Goal: Task Accomplishment & Management: Use online tool/utility

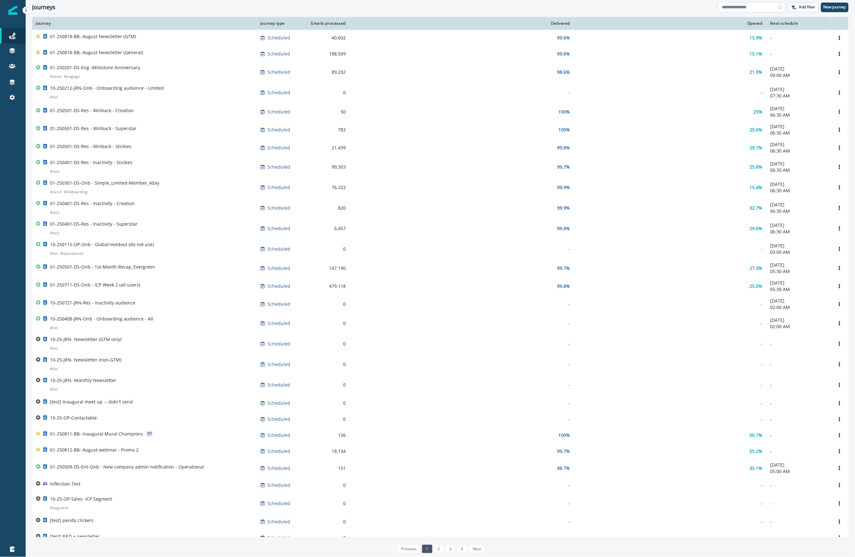
click at [750, 5] on input at bounding box center [751, 7] width 67 height 10
click at [837, 438] on icon "Options" at bounding box center [839, 435] width 4 height 4
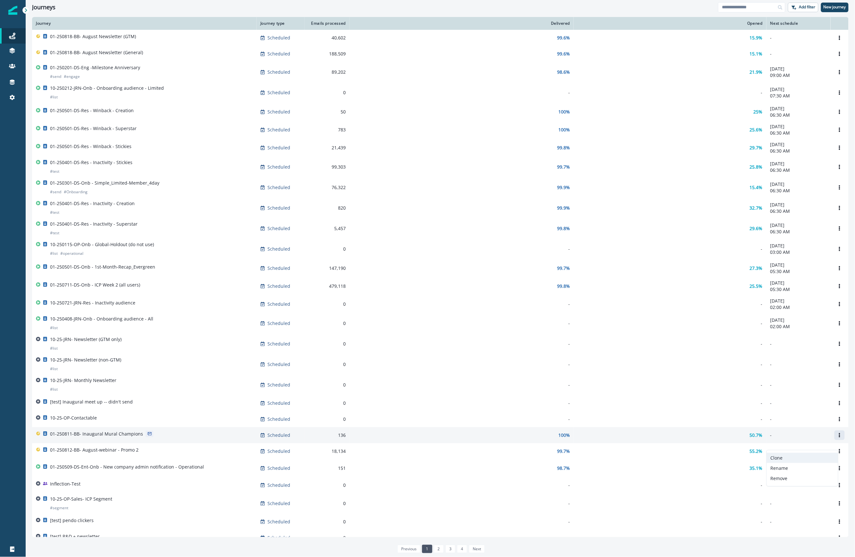
click at [813, 456] on button "Clone" at bounding box center [802, 458] width 71 height 10
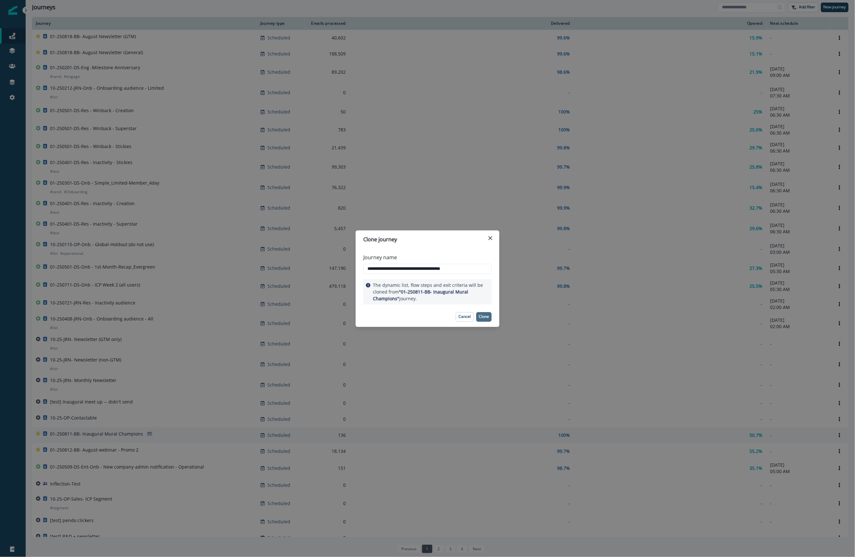
click at [483, 315] on p "Clone" at bounding box center [484, 317] width 10 height 4
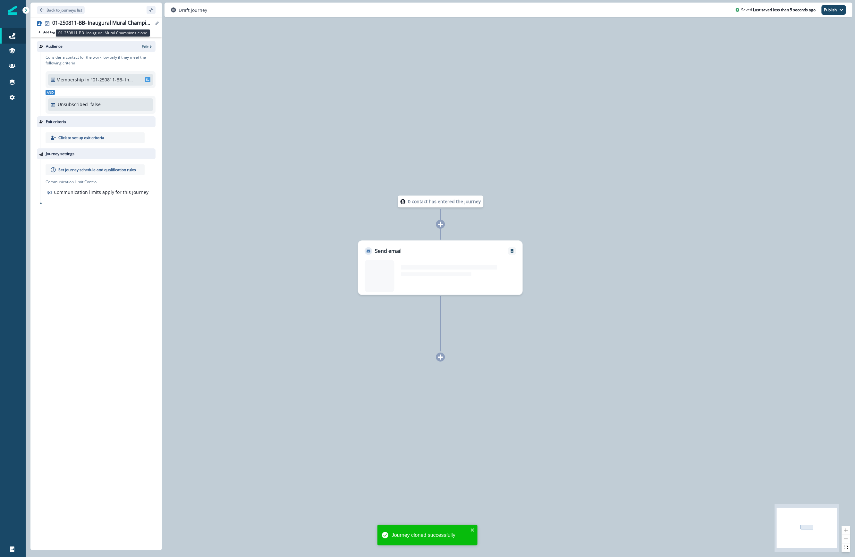
click at [125, 20] on div "01-250811-BB- Inaugural Mural Champions-clone" at bounding box center [102, 23] width 101 height 7
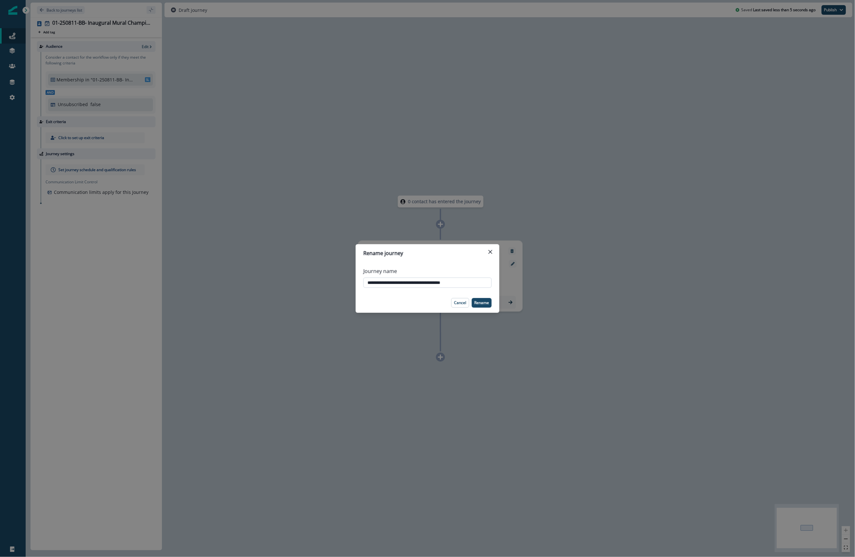
click at [389, 281] on input "**********" at bounding box center [427, 283] width 128 height 10
drag, startPoint x: 458, startPoint y: 281, endPoint x: 589, endPoint y: 292, distance: 131.6
click at [562, 287] on div "**********" at bounding box center [427, 278] width 855 height 557
type input "**********"
click at [480, 303] on p "Rename" at bounding box center [481, 303] width 15 height 4
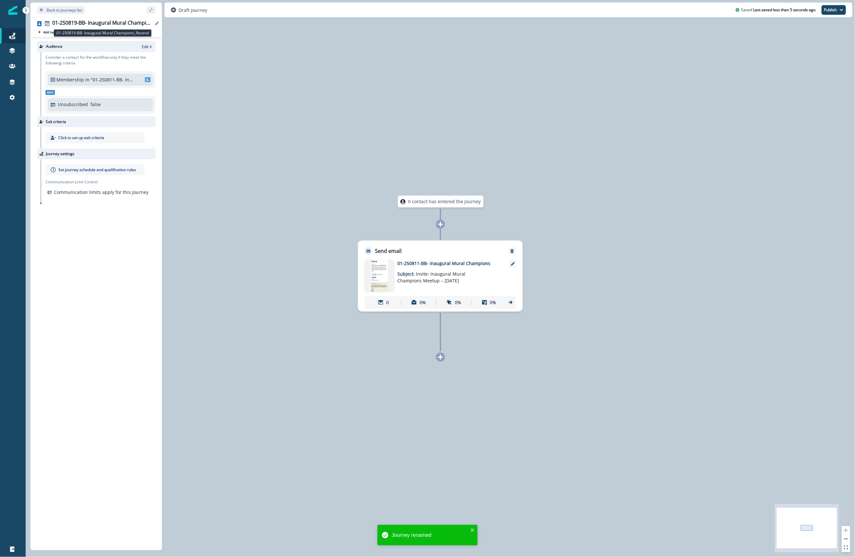
click at [96, 22] on div "01-250819-BB- Inaugural Mural Champions_Resend" at bounding box center [102, 23] width 101 height 7
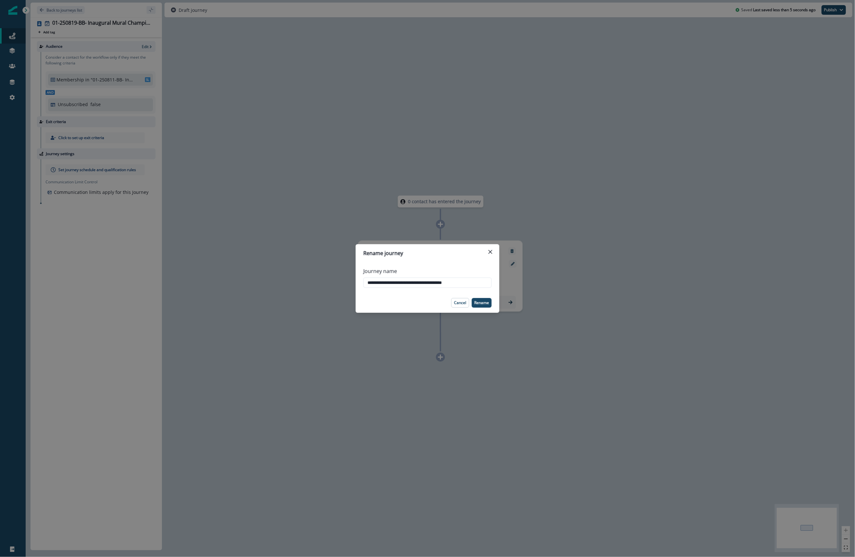
drag, startPoint x: 479, startPoint y: 282, endPoint x: 290, endPoint y: 277, distance: 188.9
click at [290, 277] on div "**********" at bounding box center [427, 278] width 855 height 557
click at [462, 304] on p "Cancel" at bounding box center [460, 303] width 12 height 4
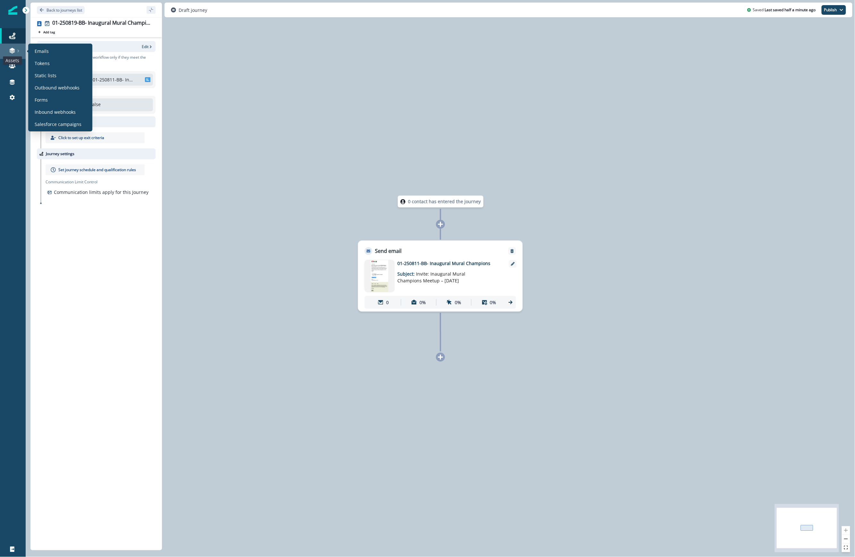
click at [9, 51] on icon at bounding box center [12, 50] width 6 height 6
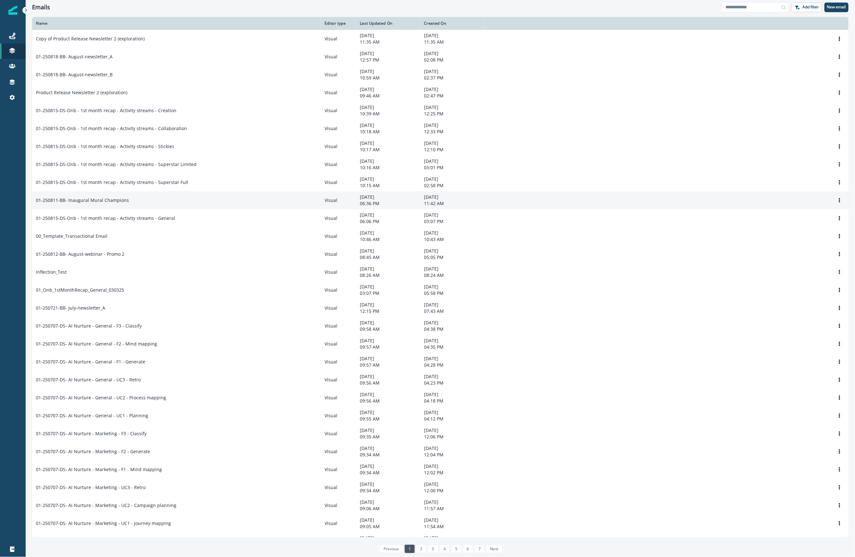
click at [700, 205] on div "Clone Rename Remove" at bounding box center [666, 201] width 357 height 10
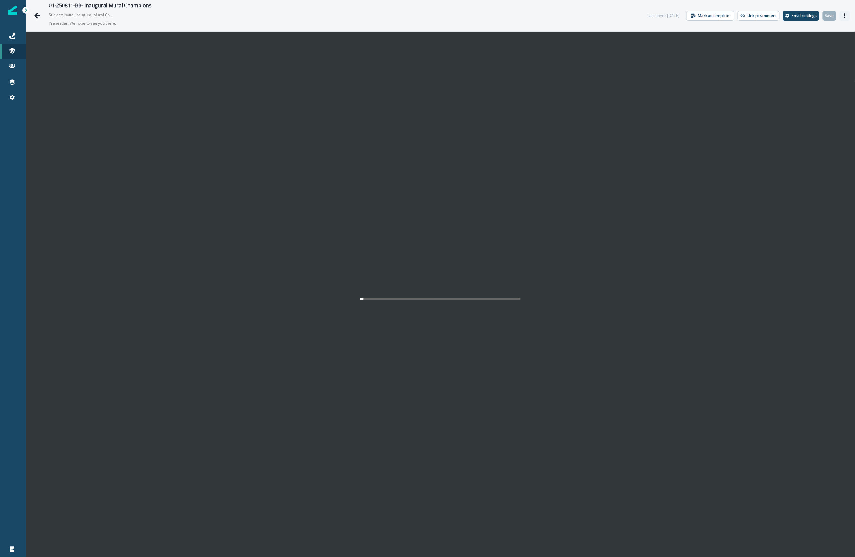
click at [842, 15] on icon "Actions" at bounding box center [844, 15] width 4 height 4
click at [31, 17] on button "Go back" at bounding box center [37, 15] width 13 height 13
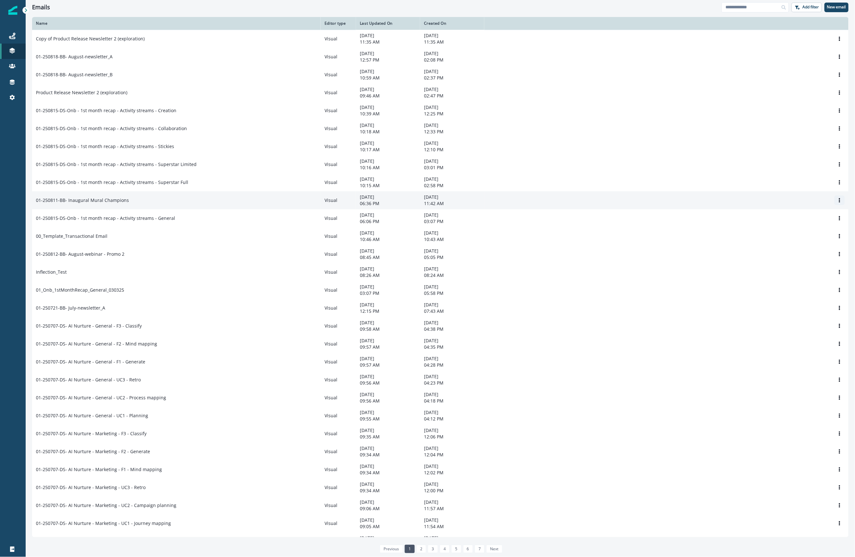
click at [837, 203] on icon "Options" at bounding box center [839, 200] width 4 height 4
click at [800, 221] on button "Clone" at bounding box center [802, 220] width 71 height 10
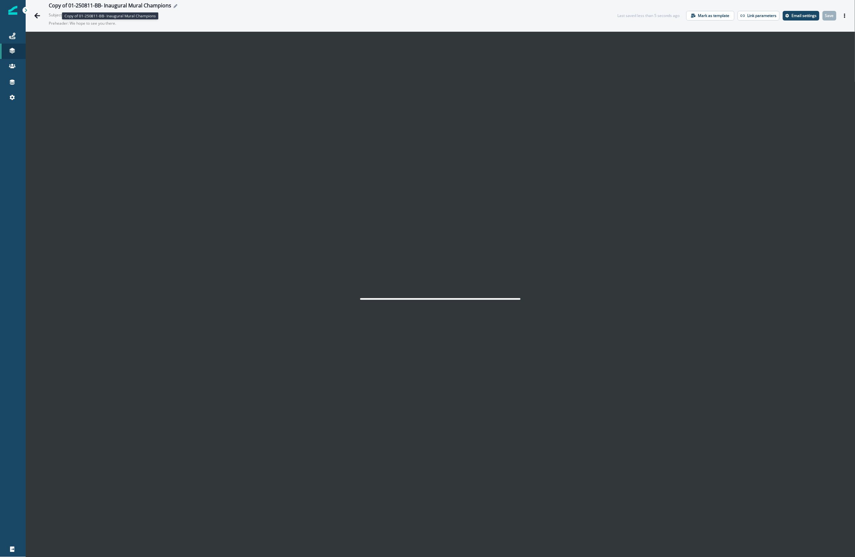
click at [67, 4] on div "Copy of 01-250811-BB- Inaugural Mural Champions" at bounding box center [110, 6] width 122 height 7
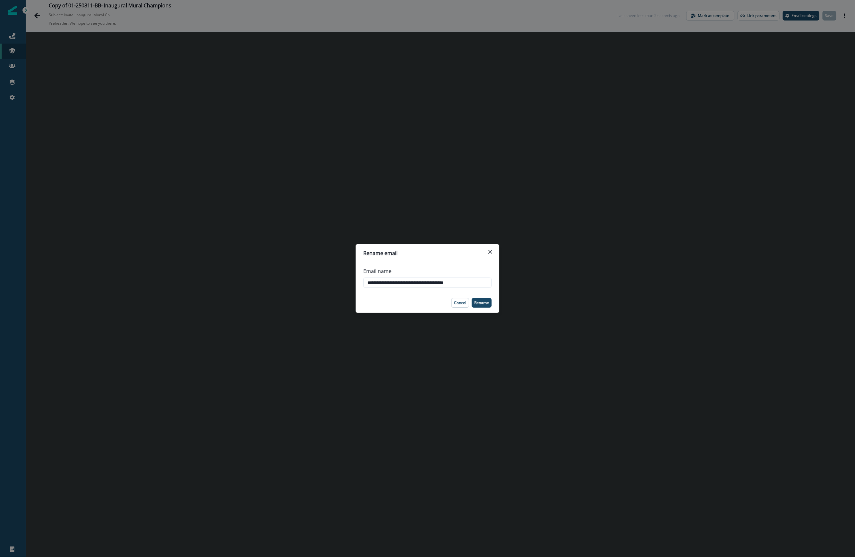
drag, startPoint x: 385, startPoint y: 282, endPoint x: 289, endPoint y: 272, distance: 96.1
click at [289, 272] on div "**********" at bounding box center [427, 278] width 855 height 557
click at [489, 253] on icon "Close" at bounding box center [490, 252] width 4 height 4
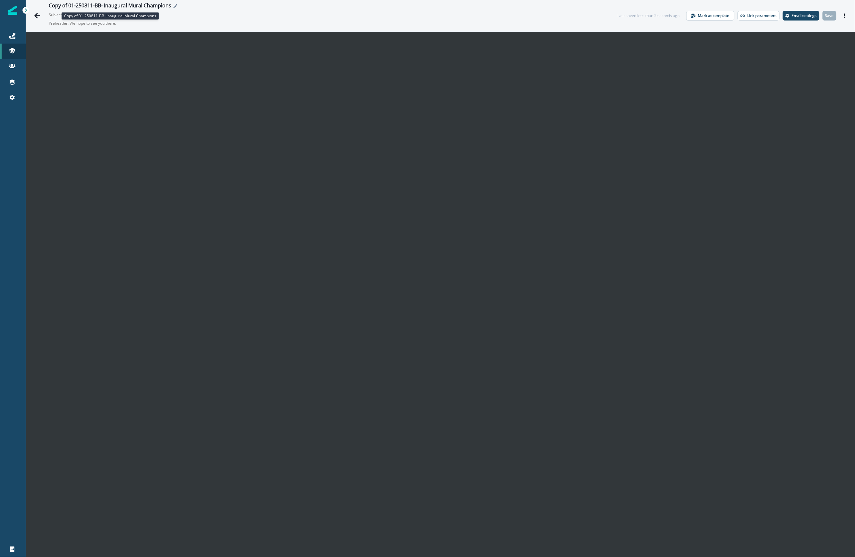
click at [70, 6] on div "Copy of 01-250811-BB- Inaugural Mural Champions" at bounding box center [110, 6] width 122 height 7
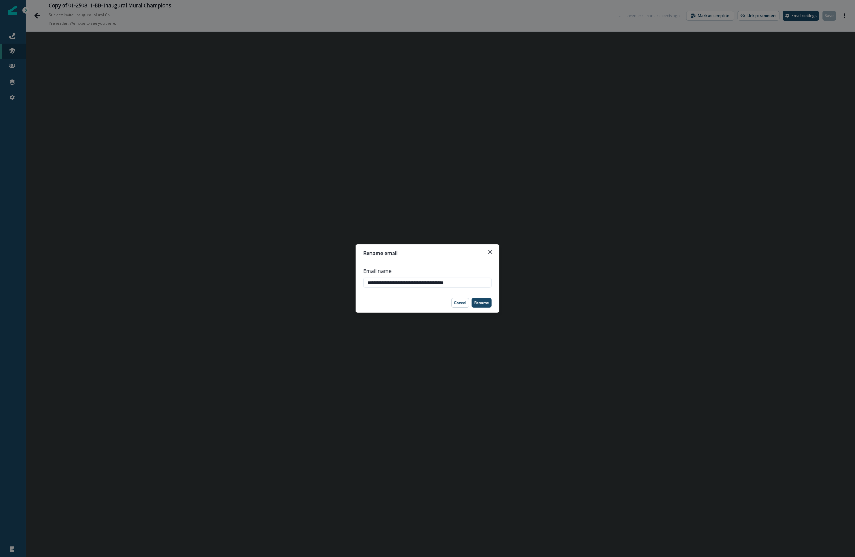
drag, startPoint x: 482, startPoint y: 281, endPoint x: 244, endPoint y: 264, distance: 238.9
click at [257, 263] on div "**********" at bounding box center [427, 278] width 855 height 557
type input "**********"
click at [481, 303] on p "Rename" at bounding box center [481, 303] width 15 height 4
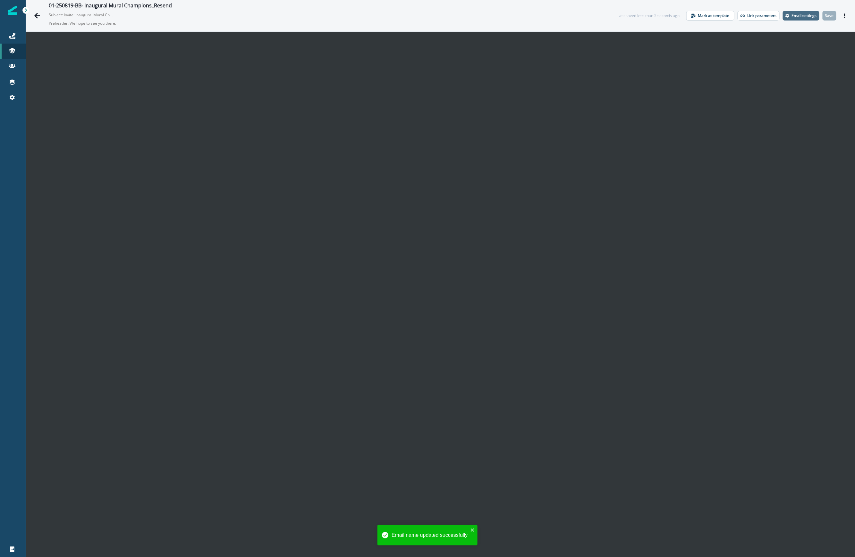
click at [793, 17] on p "Email settings" at bounding box center [804, 15] width 25 height 4
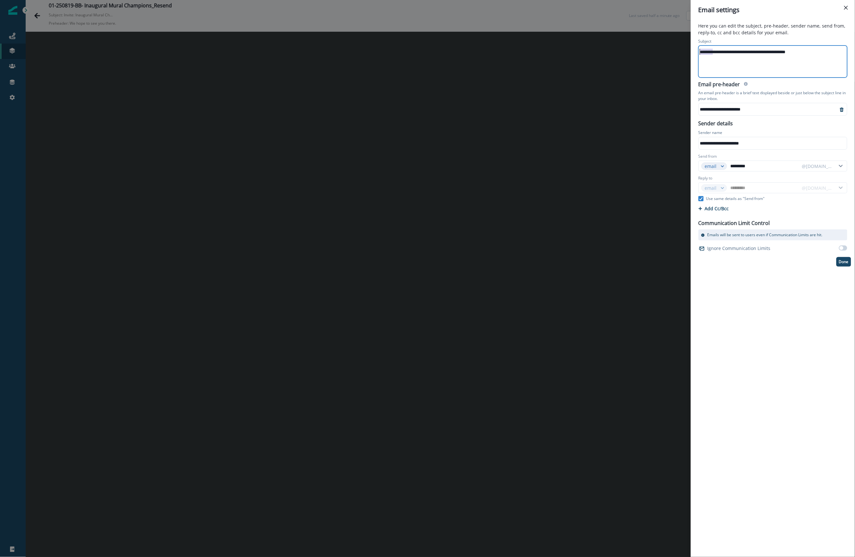
drag, startPoint x: 713, startPoint y: 51, endPoint x: 683, endPoint y: 51, distance: 30.5
click at [683, 51] on div "**********" at bounding box center [427, 278] width 855 height 557
drag, startPoint x: 801, startPoint y: 51, endPoint x: 866, endPoint y: 56, distance: 65.6
click at [854, 56] on html "**********" at bounding box center [427, 278] width 855 height 557
click at [841, 264] on p "Done" at bounding box center [844, 262] width 10 height 4
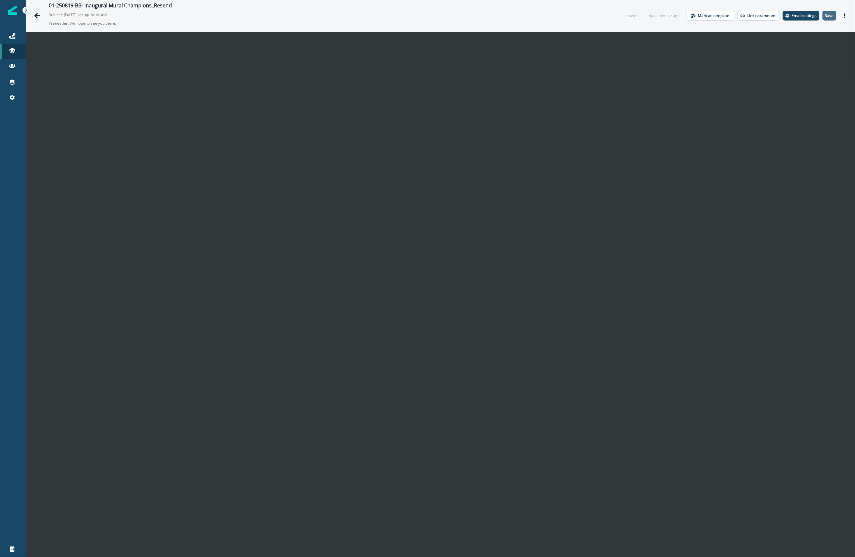
click at [825, 16] on p "Save" at bounding box center [829, 15] width 9 height 4
click at [13, 41] on link "Journeys" at bounding box center [13, 35] width 26 height 15
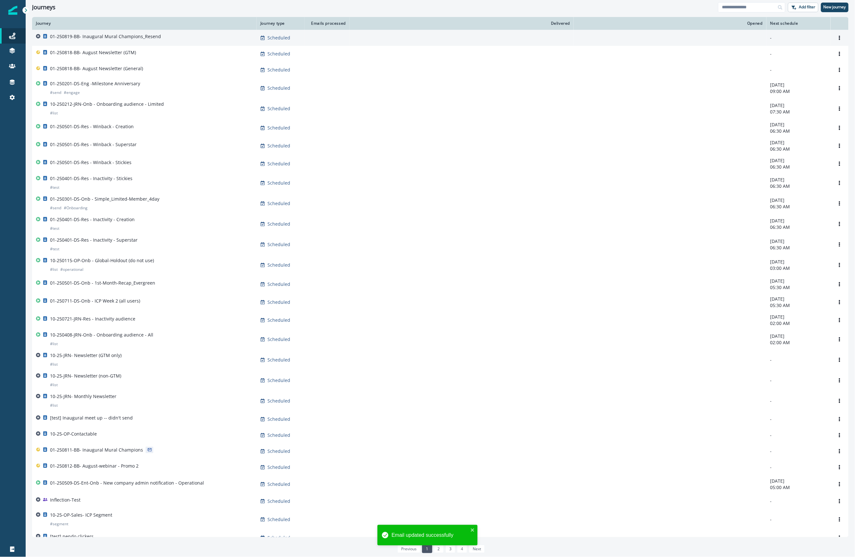
click at [147, 38] on p "01-250819-BB- Inaugural Mural Champions_Resend" at bounding box center [105, 36] width 111 height 6
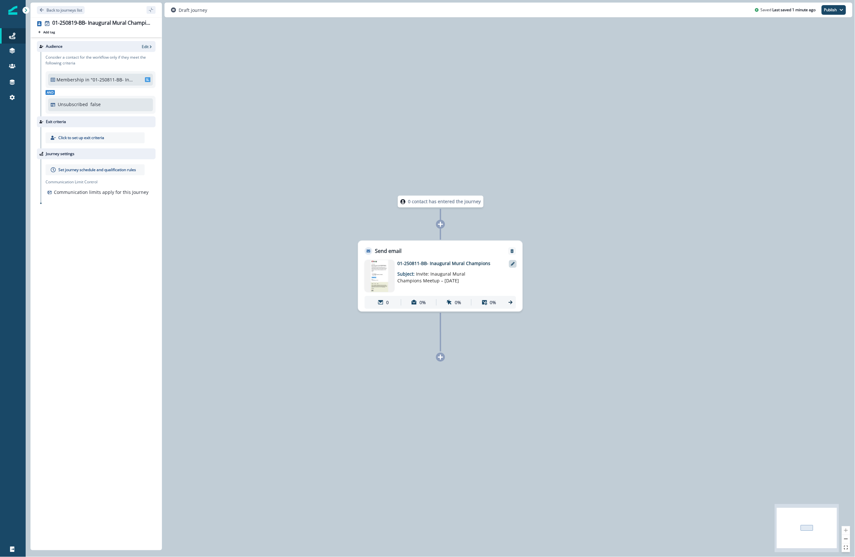
click at [513, 265] on icon at bounding box center [513, 264] width 4 height 4
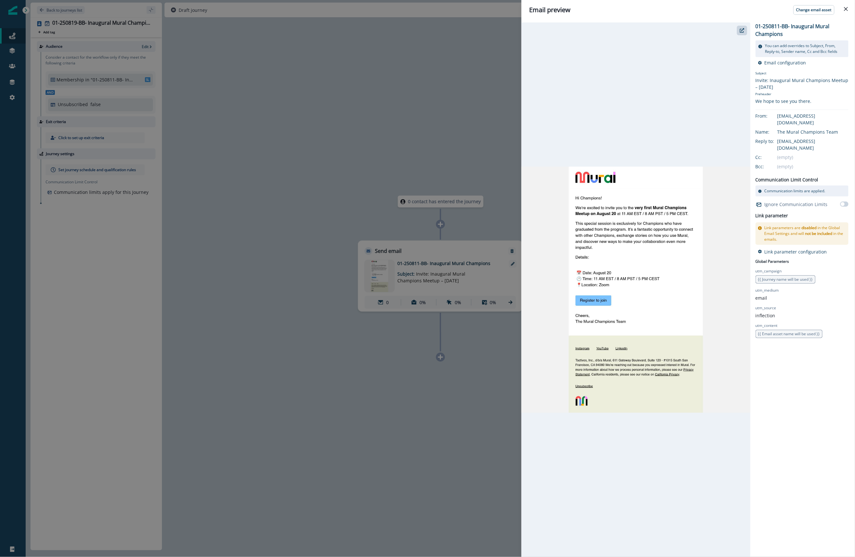
click at [464, 222] on div "Email preview Change email asset 01-250811-BB- Inaugural Mural Champions You ca…" at bounding box center [427, 278] width 855 height 557
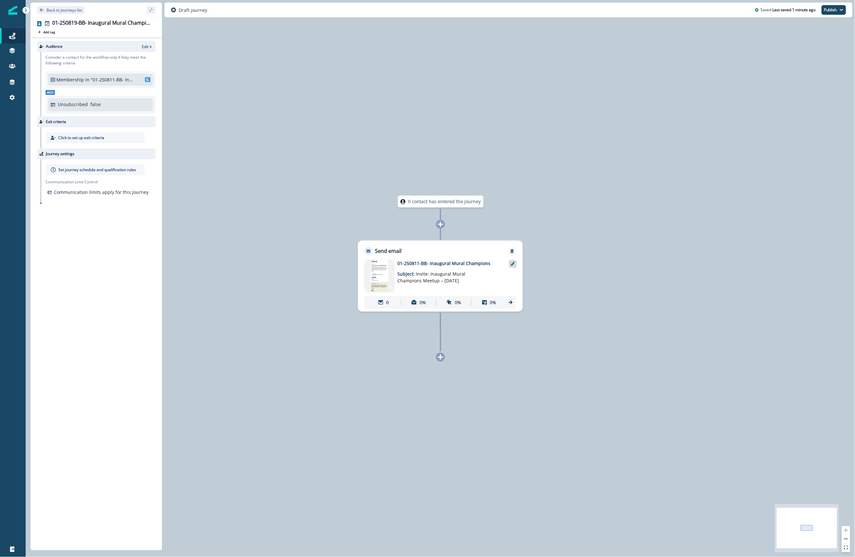
click at [512, 265] on icon at bounding box center [513, 264] width 4 height 4
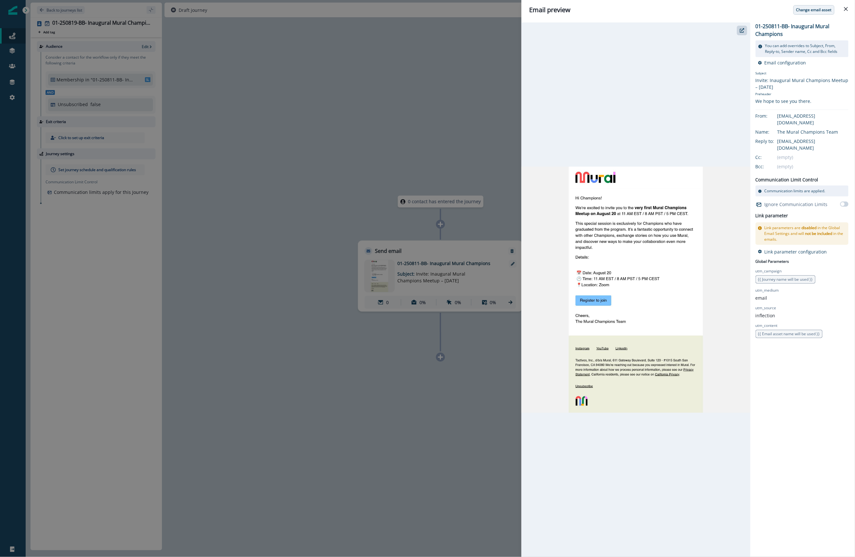
click at [821, 10] on p "Change email asset" at bounding box center [813, 10] width 35 height 4
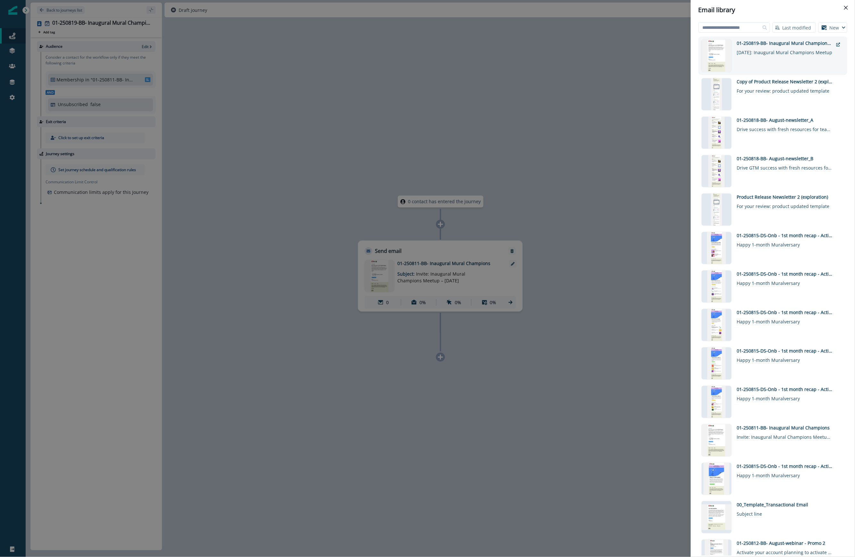
click at [775, 55] on div "[DATE]: Inaugural Mural Champions Meetup" at bounding box center [785, 50] width 96 height 9
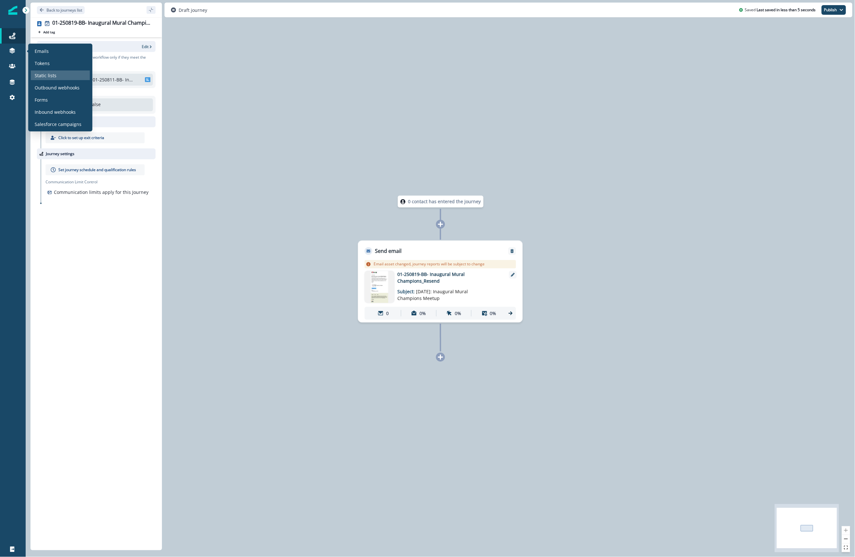
drag, startPoint x: 58, startPoint y: 71, endPoint x: 63, endPoint y: 71, distance: 5.5
click at [58, 71] on div "Static lists" at bounding box center [60, 76] width 59 height 10
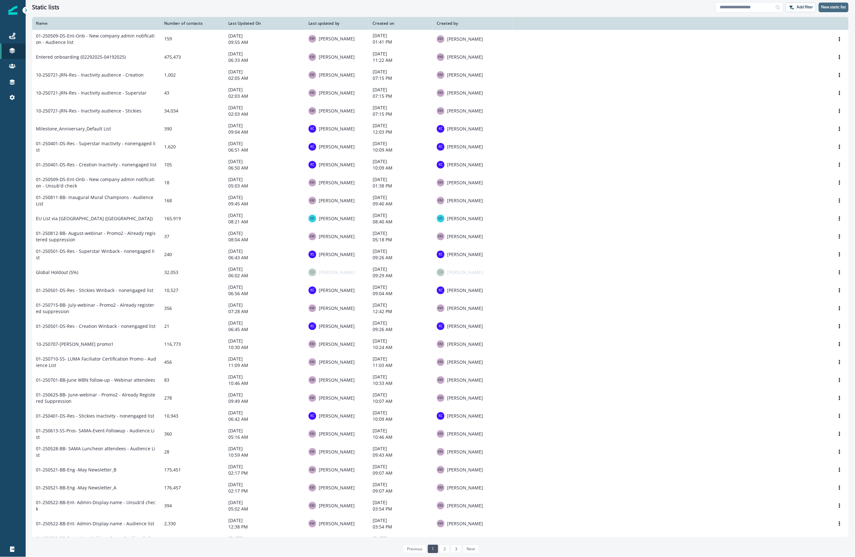
click at [830, 5] on p "New static list" at bounding box center [833, 7] width 25 height 4
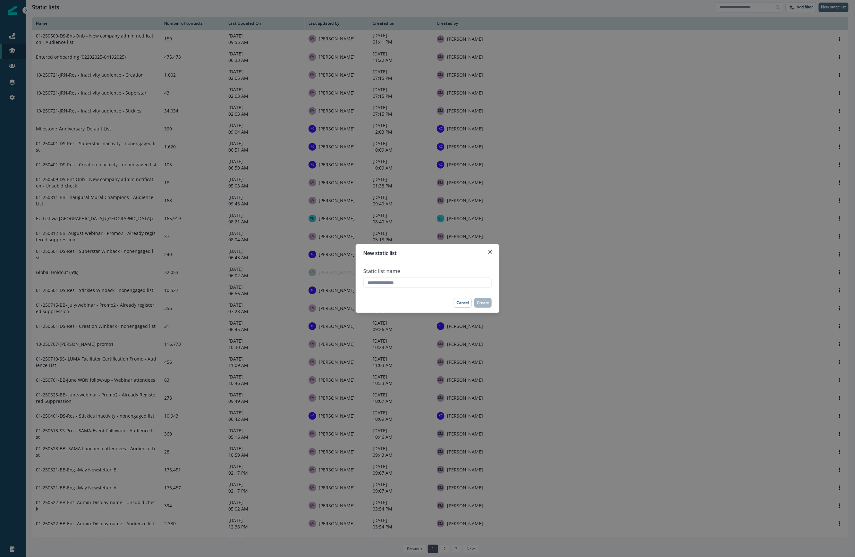
click at [830, 5] on div "New static list Static list name Cancel Create" at bounding box center [427, 278] width 855 height 557
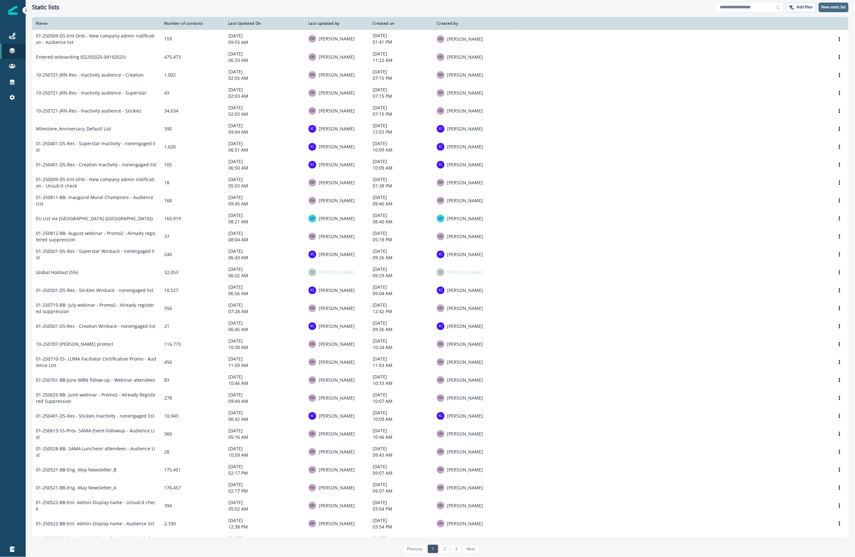
click at [826, 7] on p "New static list" at bounding box center [833, 7] width 25 height 4
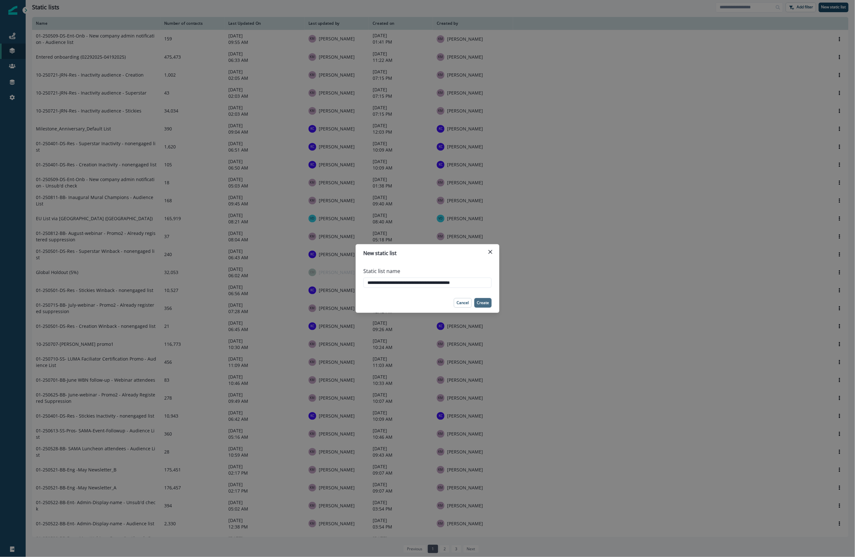
type input "**********"
click at [484, 305] on p "Create" at bounding box center [483, 303] width 12 height 4
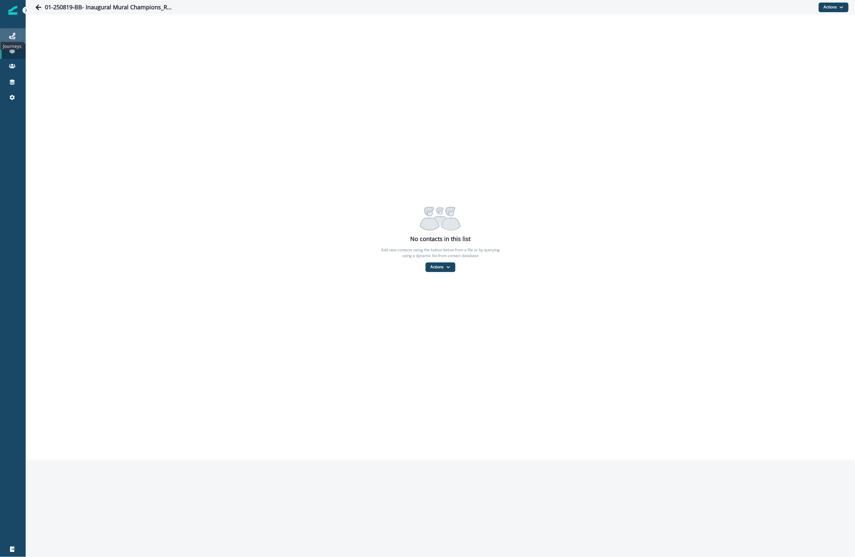
click at [14, 38] on icon at bounding box center [12, 36] width 6 height 6
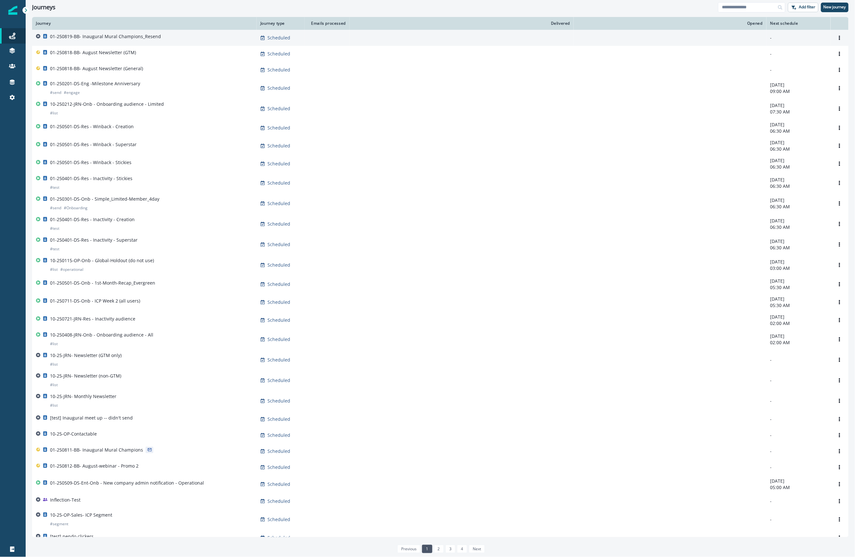
click at [106, 40] on div "01-250819-BB- Inaugural Mural Champions_Resend" at bounding box center [105, 37] width 111 height 9
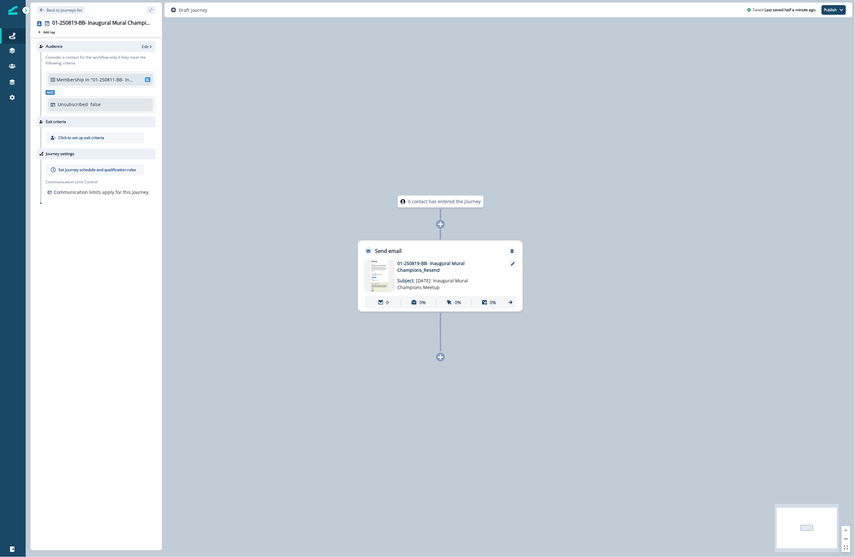
click at [138, 45] on div at bounding box center [102, 47] width 74 height 6
click at [146, 45] on p "Edit" at bounding box center [145, 46] width 7 height 5
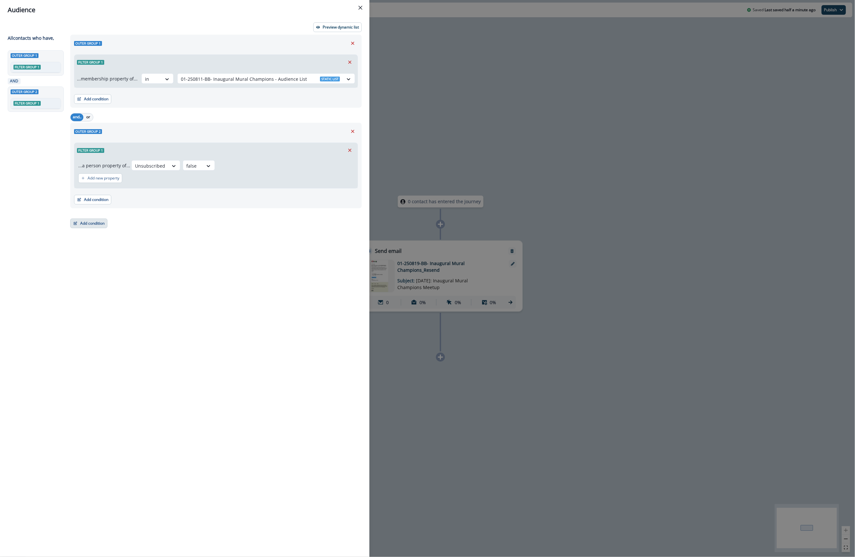
click at [88, 225] on button "Add condition" at bounding box center [88, 224] width 37 height 10
click at [112, 294] on button "List membership" at bounding box center [111, 293] width 81 height 11
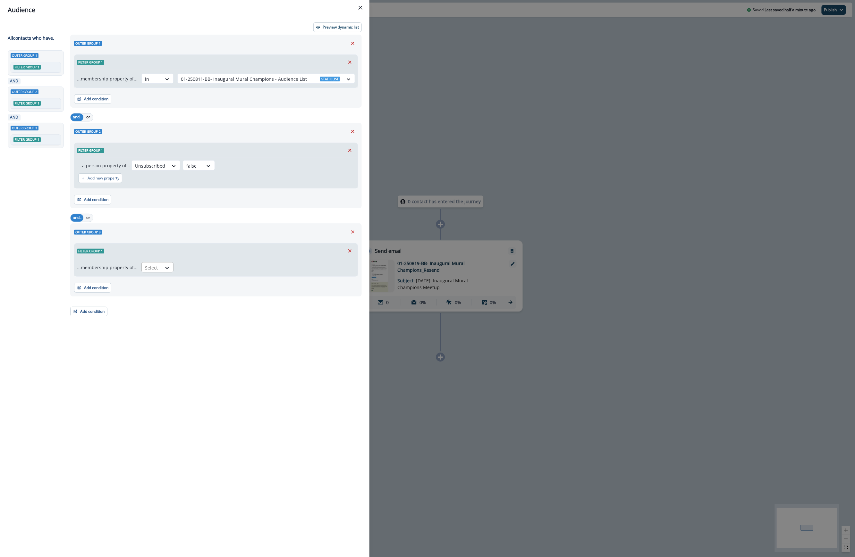
click at [158, 268] on div "Select" at bounding box center [152, 268] width 20 height 11
click at [155, 292] on div "not in" at bounding box center [155, 295] width 32 height 12
click at [202, 266] on div at bounding box center [260, 268] width 159 height 8
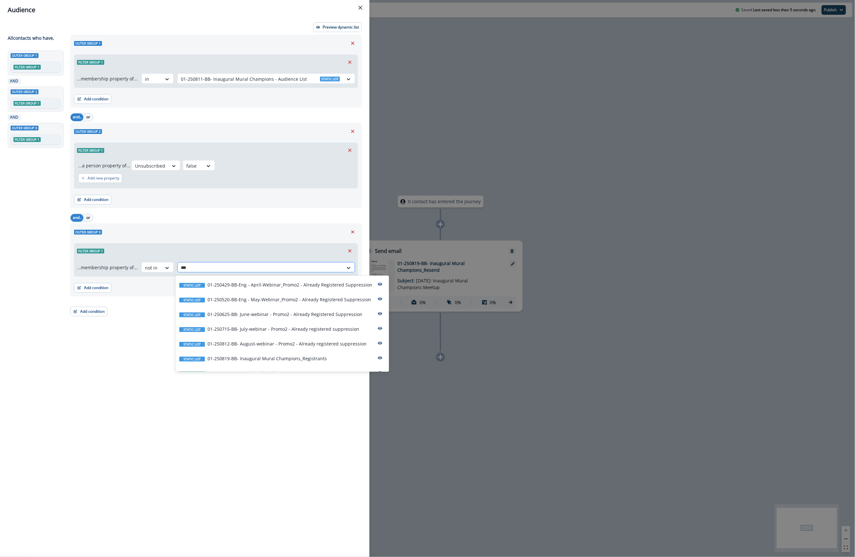
type input "****"
click at [282, 362] on p "01-250819-BB- Inaugural Mural Champions_Registrants" at bounding box center [266, 358] width 119 height 7
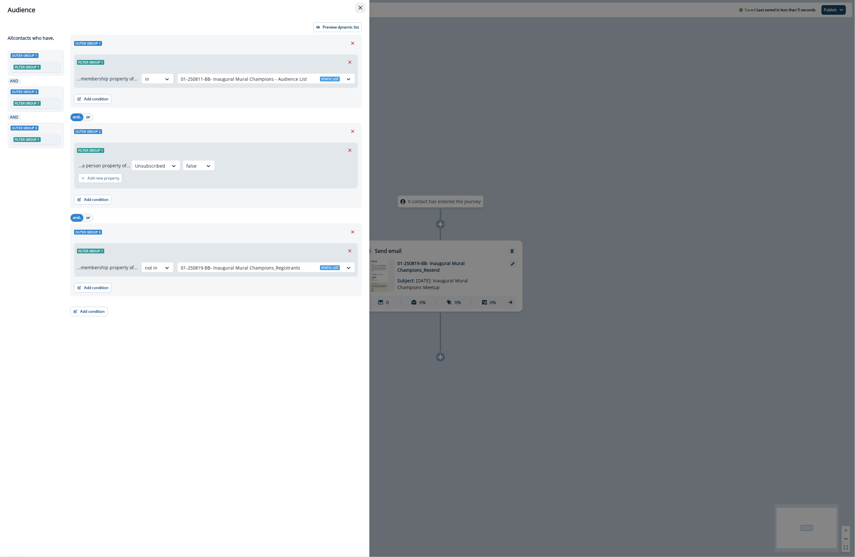
click at [361, 10] on button "Close" at bounding box center [360, 8] width 10 height 10
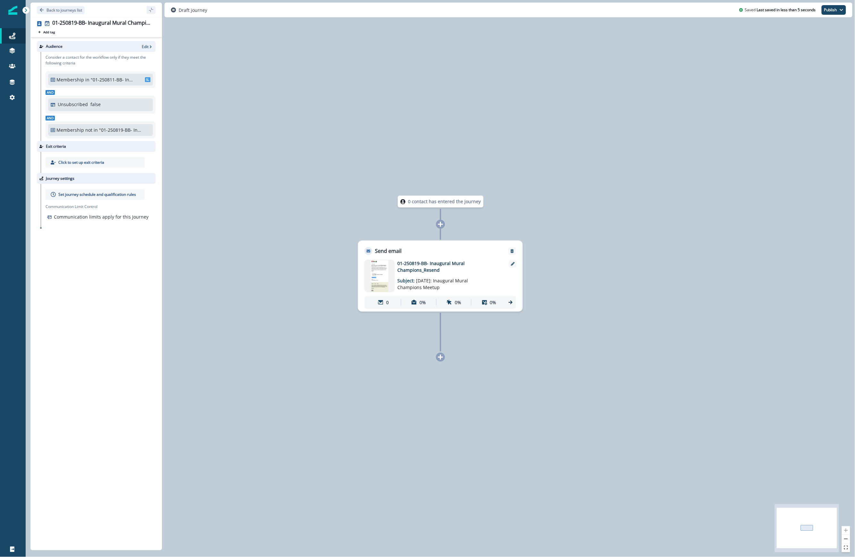
click at [313, 101] on div "0 contact has entered the journey Send email Email asset changed, journey repor…" at bounding box center [440, 278] width 829 height 557
click at [84, 196] on p "Set journey schedule and qualification rules" at bounding box center [97, 195] width 78 height 6
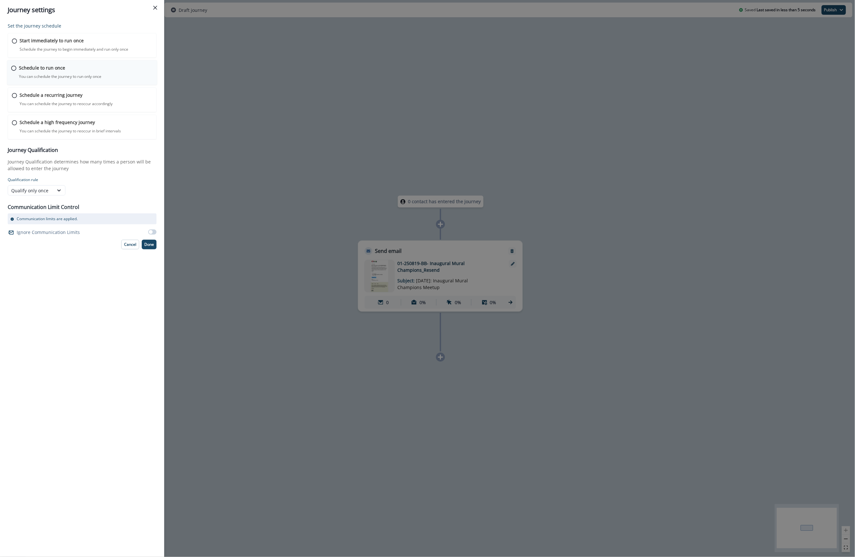
click at [15, 63] on div "Schedule to run once You can schedule the journey to run only once Journey is s…" at bounding box center [82, 72] width 150 height 25
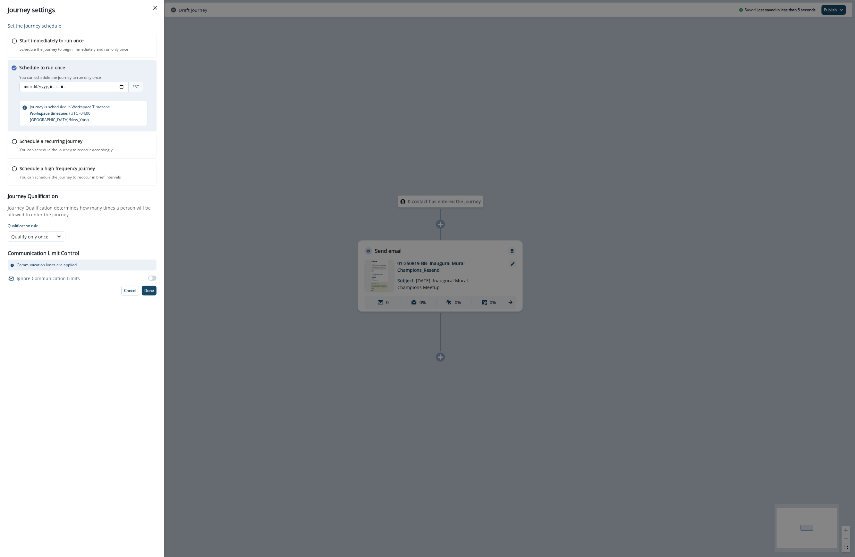
click at [120, 87] on input "datetime-local" at bounding box center [73, 87] width 109 height 10
type input "**********"
click at [104, 310] on div "Set the journey schedule Start immediately to run once Schedule the journey to …" at bounding box center [82, 288] width 164 height 537
click at [149, 289] on p "Done" at bounding box center [149, 291] width 10 height 4
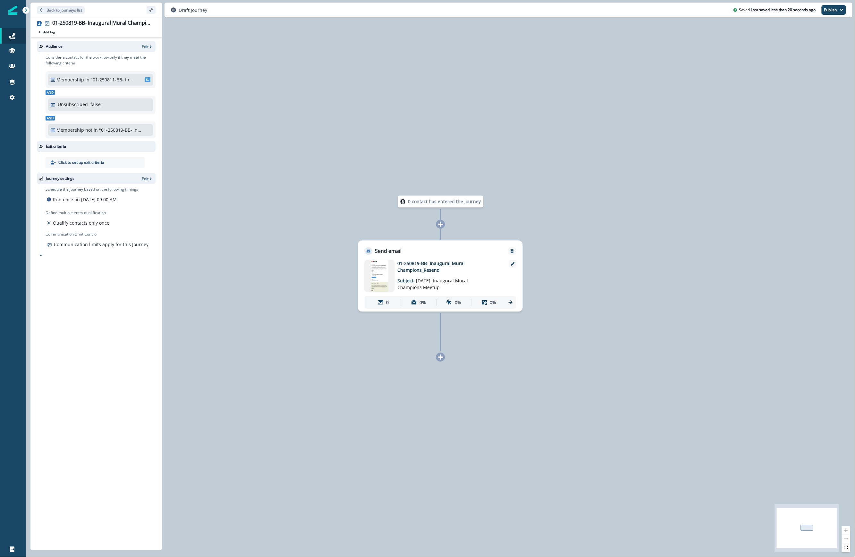
click at [337, 37] on div "0 contact has entered the journey Send email Email asset changed, journey repor…" at bounding box center [440, 278] width 829 height 557
click at [350, 57] on div "0 contact has entered the journey Send email Email asset changed, journey repor…" at bounding box center [440, 278] width 829 height 557
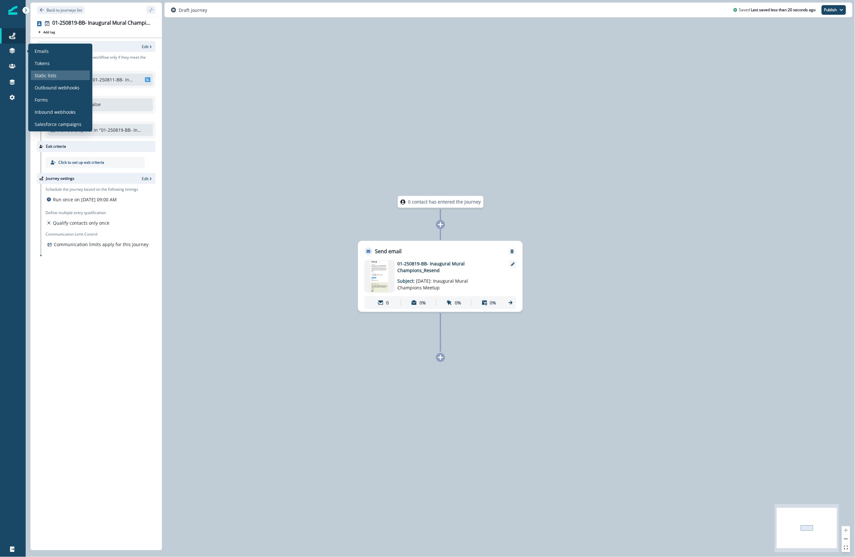
click at [52, 76] on p "Static lists" at bounding box center [46, 75] width 22 height 7
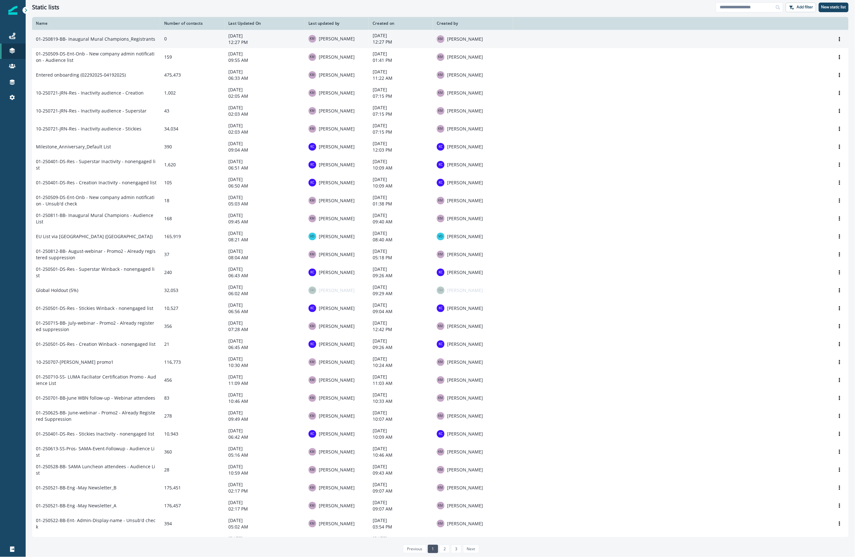
click at [122, 40] on td "01-250819-BB- Inaugural Mural Champions_Registrants" at bounding box center [96, 39] width 128 height 18
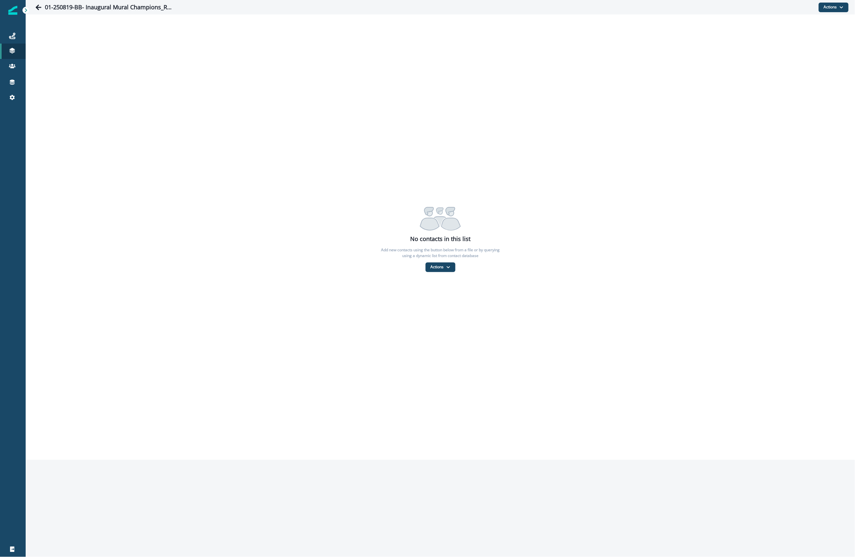
drag, startPoint x: 362, startPoint y: 402, endPoint x: 361, endPoint y: 409, distance: 7.5
click at [362, 402] on div "No contacts in this list Add new contacts using the button below from a file or…" at bounding box center [440, 237] width 829 height 446
click at [466, 499] on div "01-250819-BB- Inaugural Mural Champions_Registrants Actions Add contacts From a…" at bounding box center [440, 278] width 829 height 557
click at [13, 36] on icon at bounding box center [12, 36] width 6 height 6
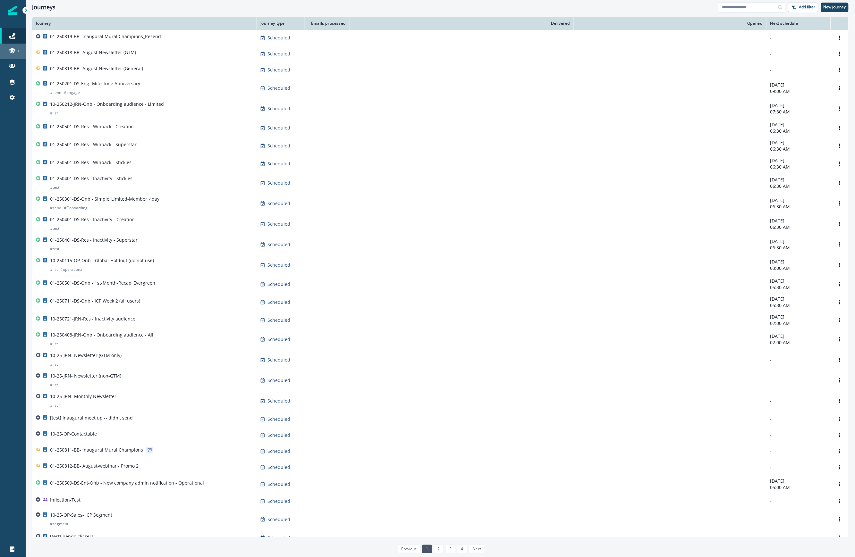
click at [8, 49] on div at bounding box center [13, 50] width 21 height 6
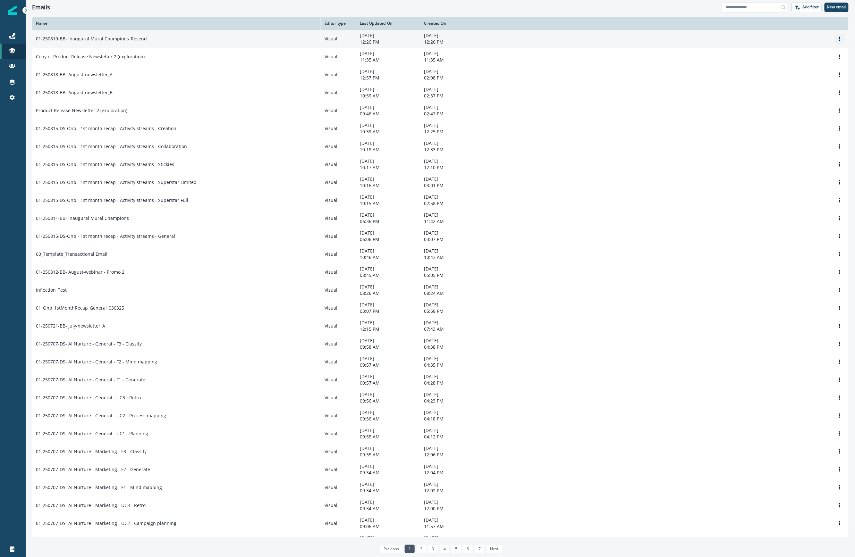
click at [837, 40] on icon "Options" at bounding box center [839, 39] width 4 height 4
click at [268, 40] on div "01-250819-BB- Inaugural Mural Champions_Resend" at bounding box center [176, 39] width 281 height 6
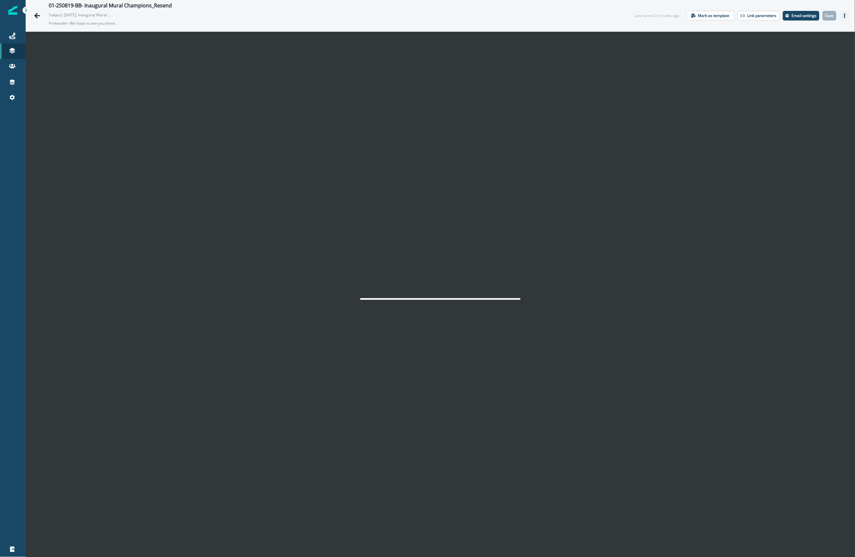
click at [844, 13] on icon "Actions" at bounding box center [844, 15] width 1 height 4
click at [804, 52] on button "Send test email" at bounding box center [807, 55] width 71 height 12
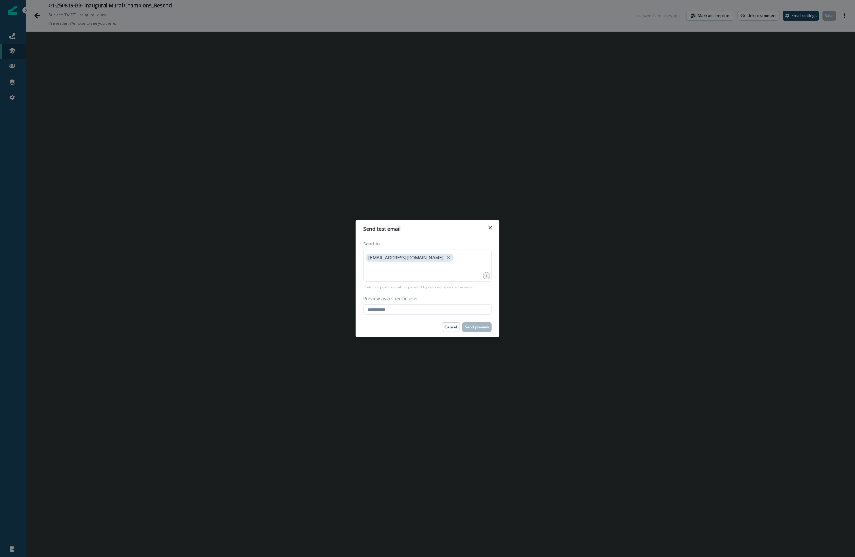
click button "Close" at bounding box center [490, 228] width 10 height 10
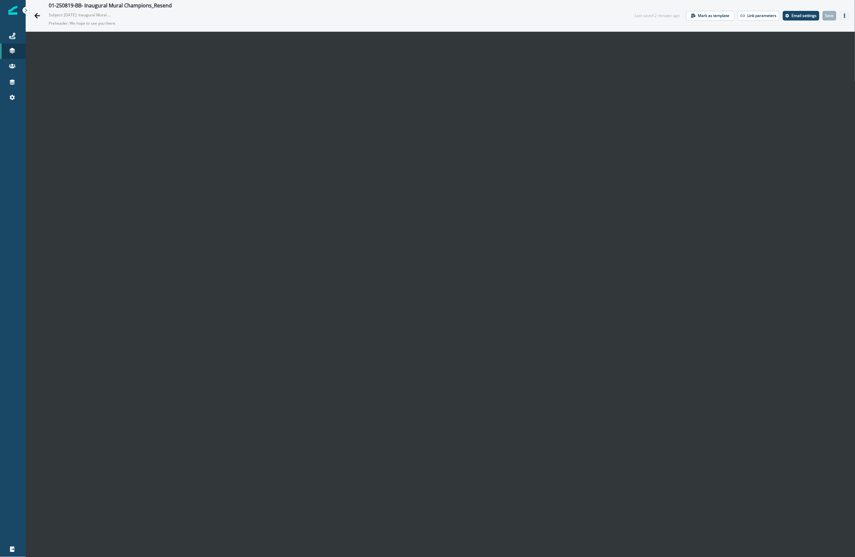
click at [839, 13] on button "Actions" at bounding box center [844, 16] width 10 height 10
click at [796, 55] on button "Send test email" at bounding box center [807, 55] width 71 height 12
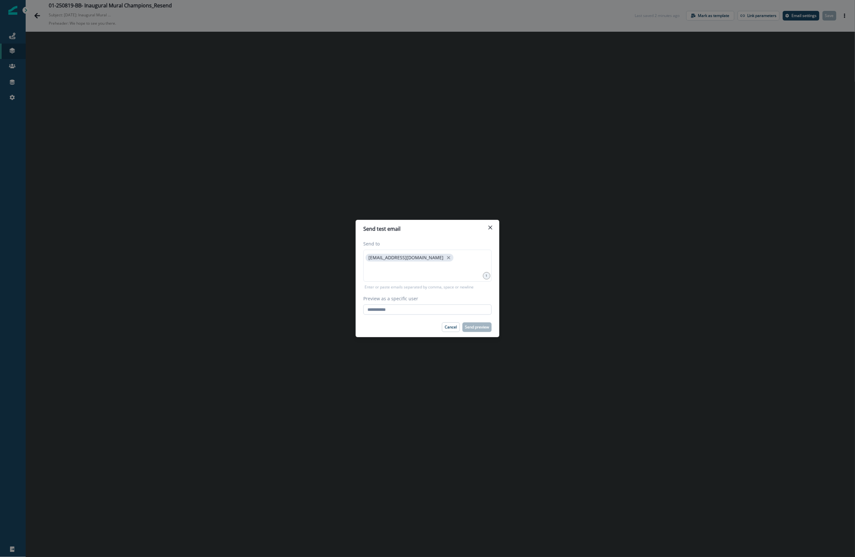
click at [406, 312] on input "Preview as a specific user" at bounding box center [427, 310] width 128 height 10
type input "**********"
click at [384, 321] on footer "Cancel Send preview" at bounding box center [428, 327] width 144 height 20
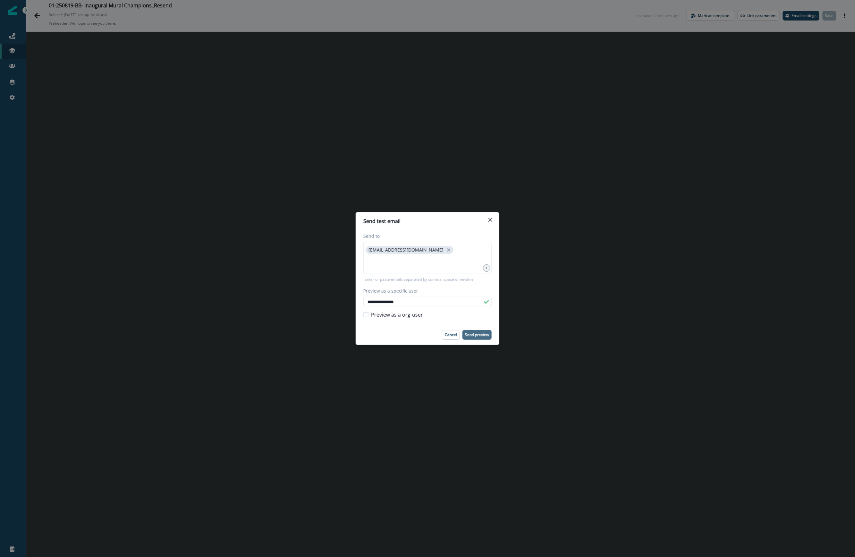
click at [480, 335] on p "Send preview" at bounding box center [477, 335] width 24 height 4
